Goal: Find specific page/section: Find specific page/section

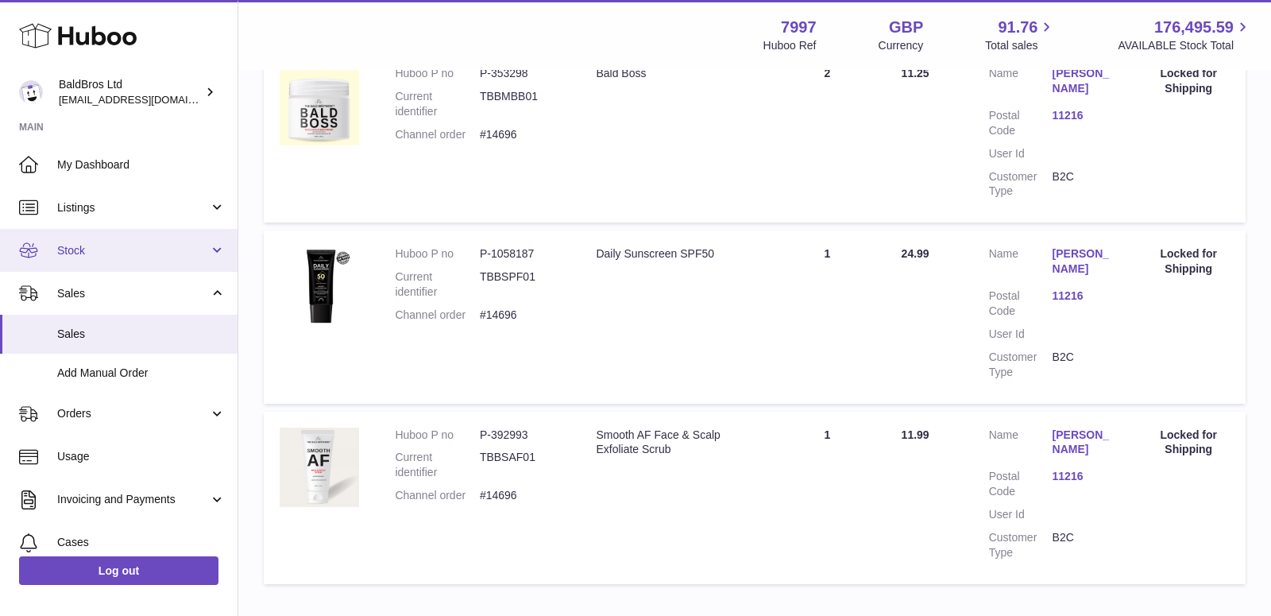
click at [152, 256] on span "Stock" at bounding box center [133, 250] width 152 height 15
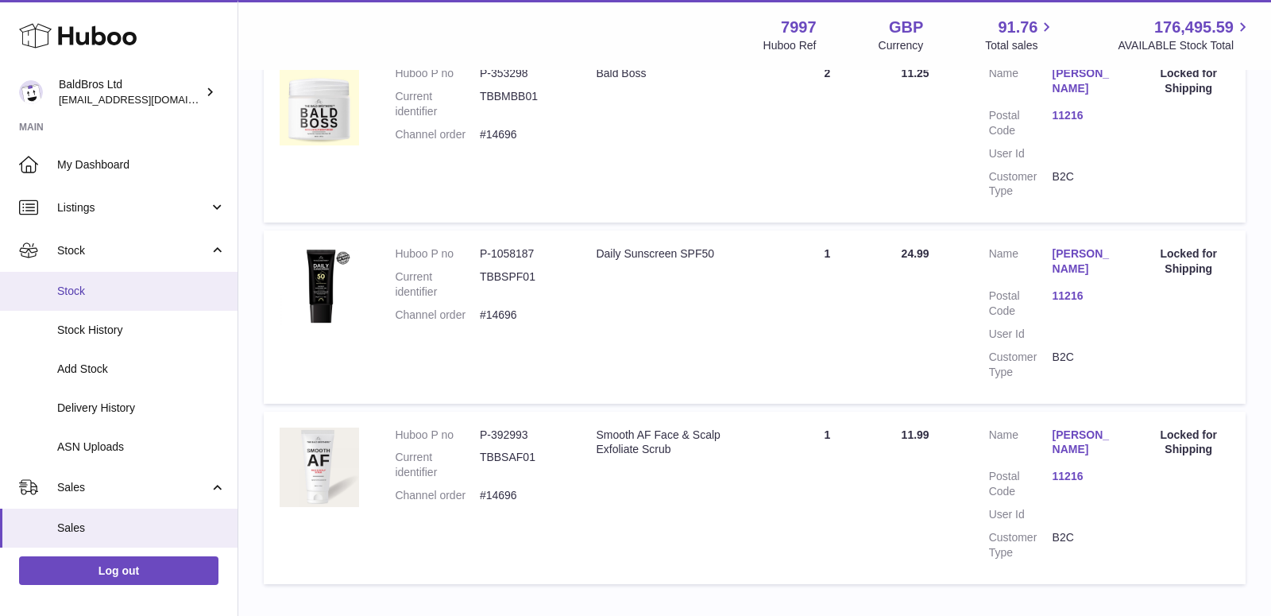
click at [120, 300] on link "Stock" at bounding box center [118, 291] width 237 height 39
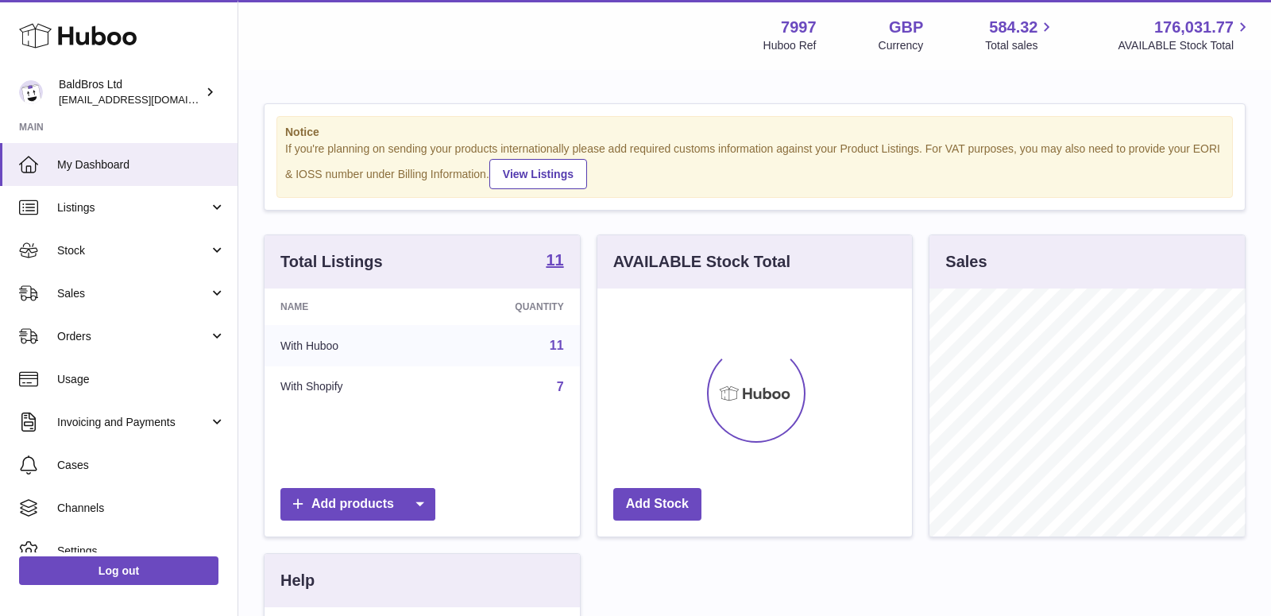
scroll to position [247, 315]
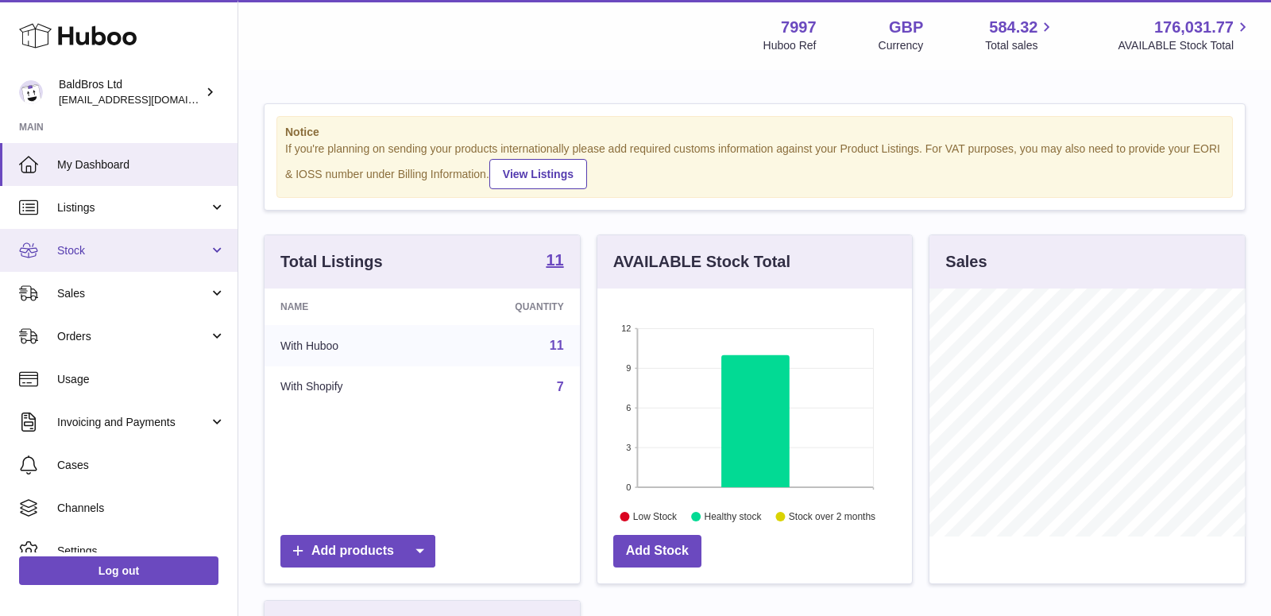
click at [120, 241] on link "Stock" at bounding box center [118, 250] width 237 height 43
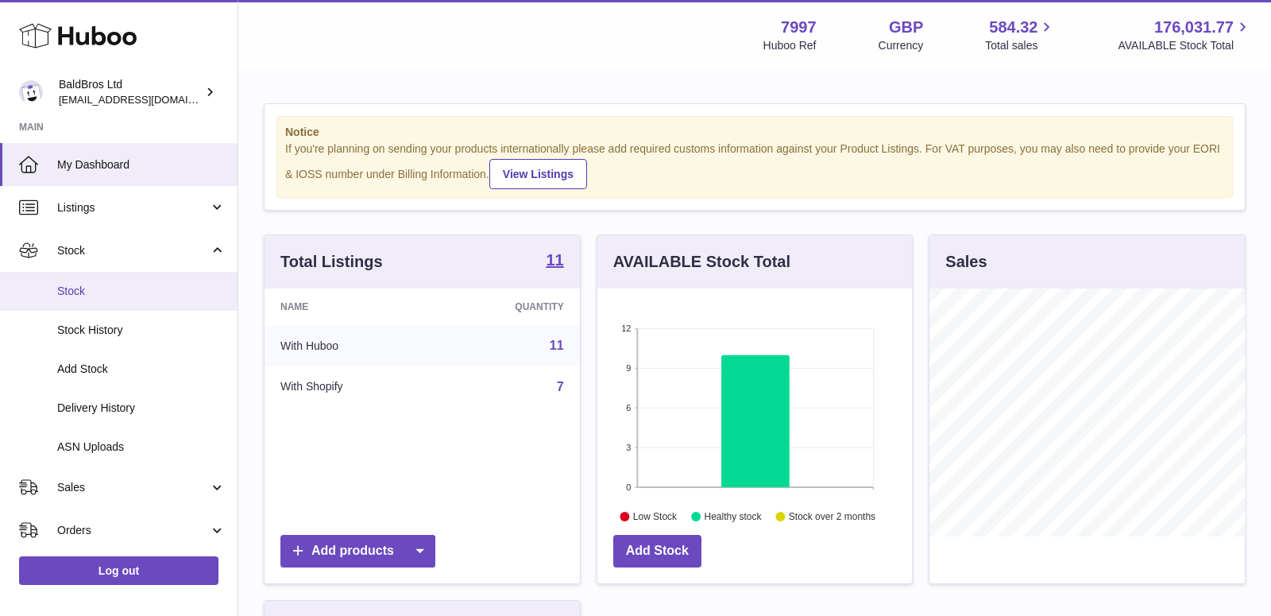
click at [91, 287] on span "Stock" at bounding box center [141, 291] width 168 height 15
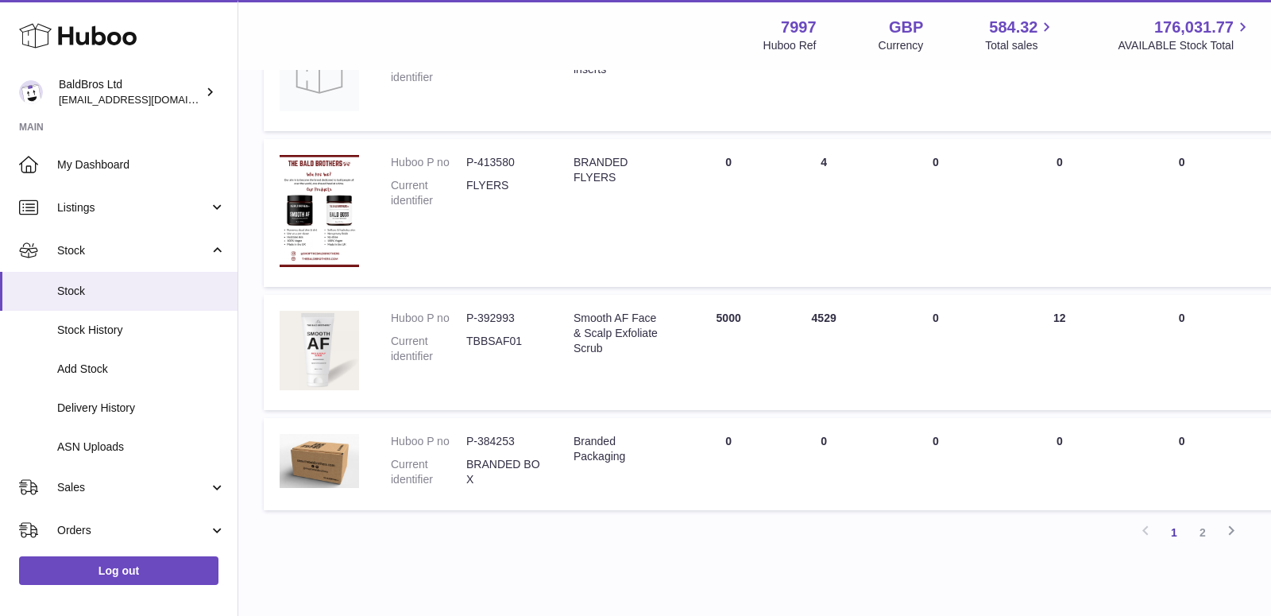
scroll to position [1088, 0]
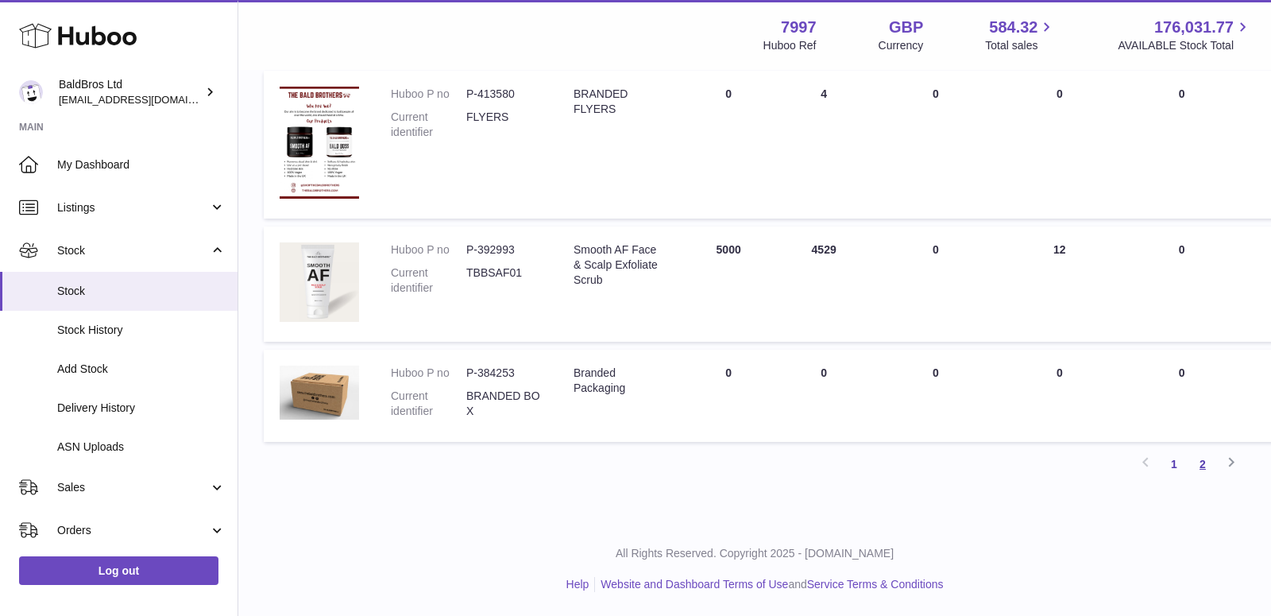
click at [1206, 472] on link "2" at bounding box center [1202, 464] width 29 height 29
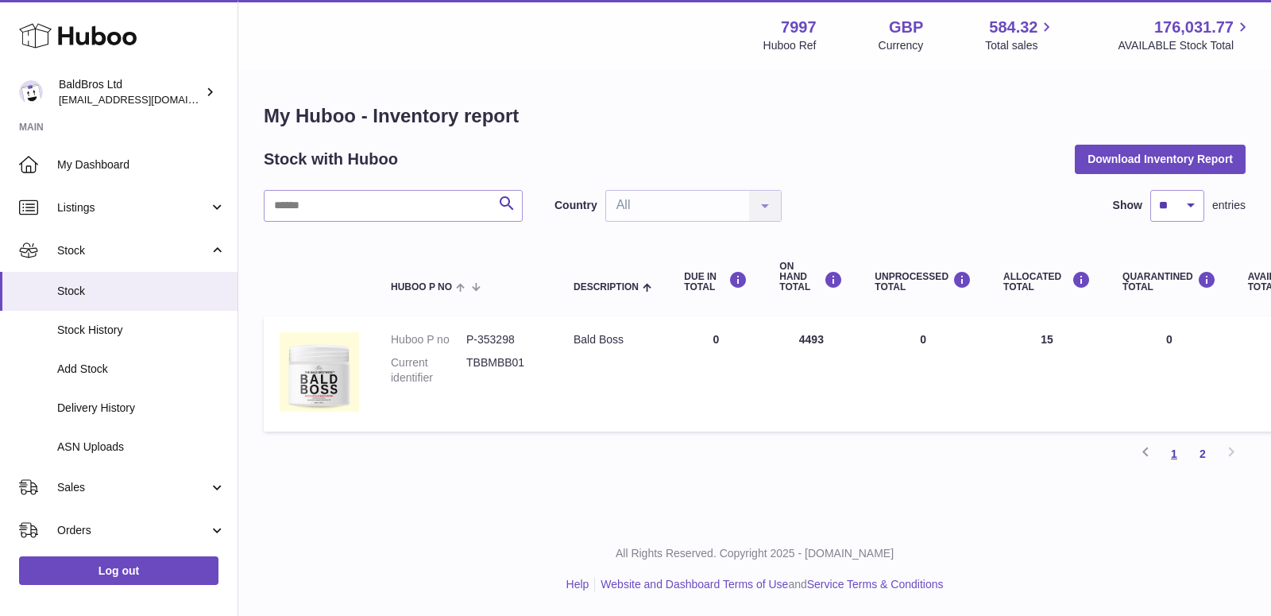
click at [1180, 450] on link "1" at bounding box center [1174, 453] width 29 height 29
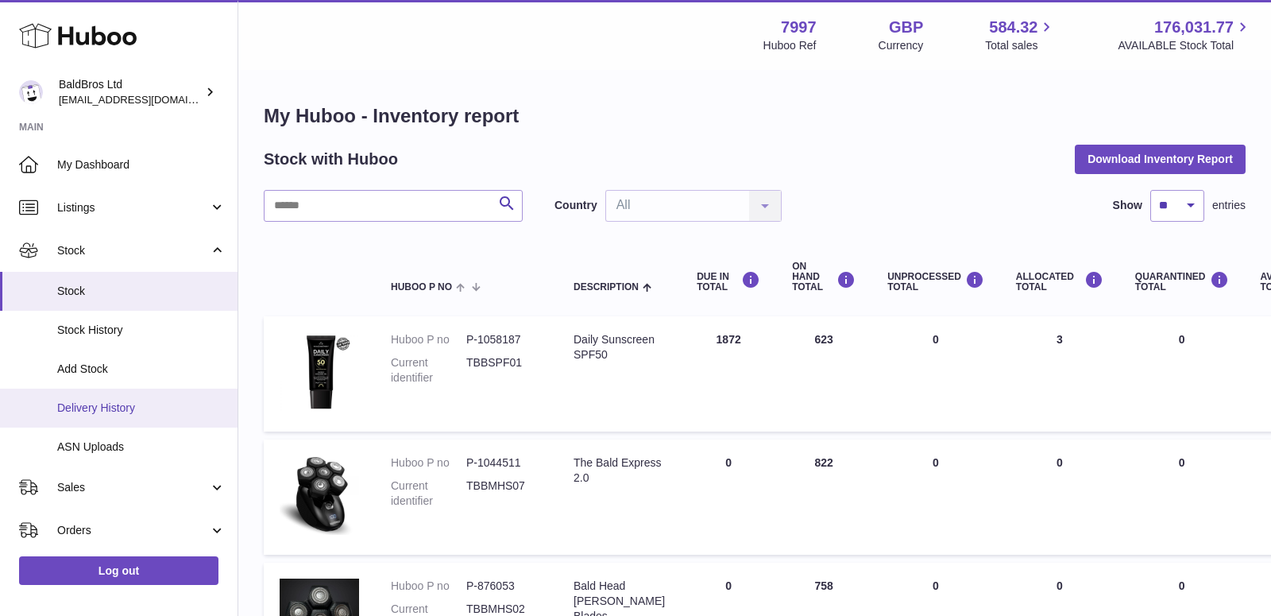
scroll to position [256, 0]
